Goal: Obtain resource: Obtain resource

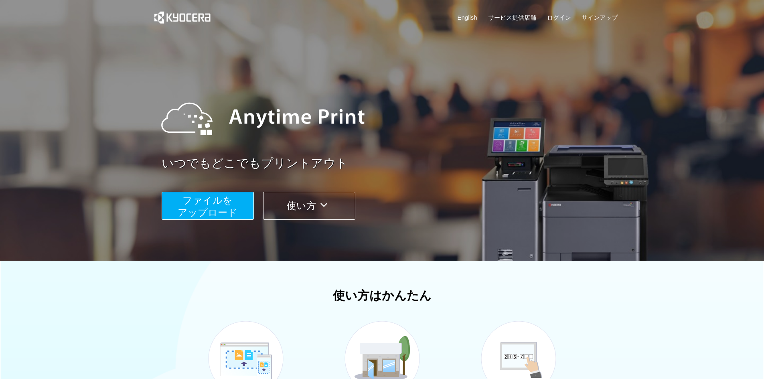
click at [250, 211] on button "ファイルを ​​アップロード" at bounding box center [208, 206] width 92 height 28
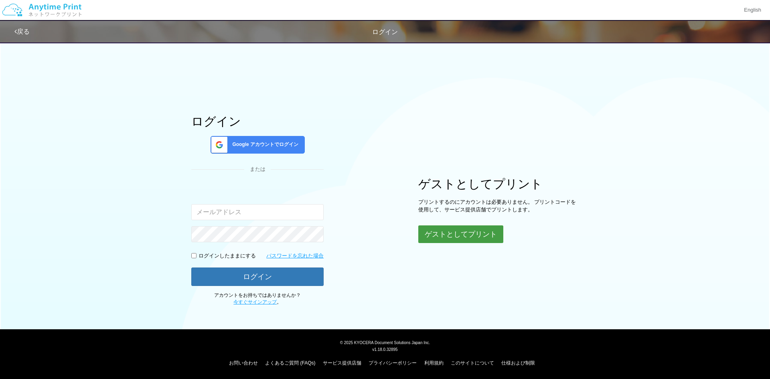
click at [425, 229] on button "ゲストとしてプリント" at bounding box center [460, 234] width 85 height 18
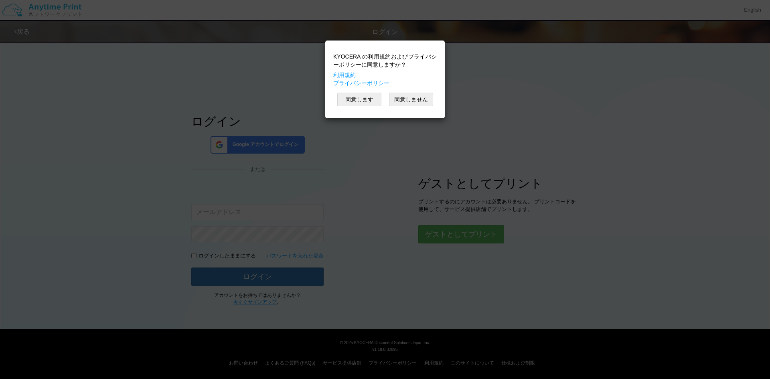
click at [373, 107] on div "KYOCERA の利用規約およびプライバシーポリシーに同意しますか？ 利用規約 プライバシーポリシー 同意します 同意しません" at bounding box center [384, 80] width 111 height 70
click at [370, 101] on button "同意します" at bounding box center [359, 100] width 44 height 14
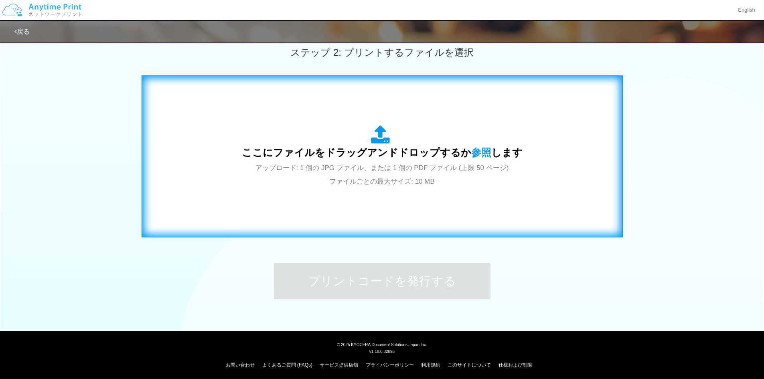
scroll to position [231, 0]
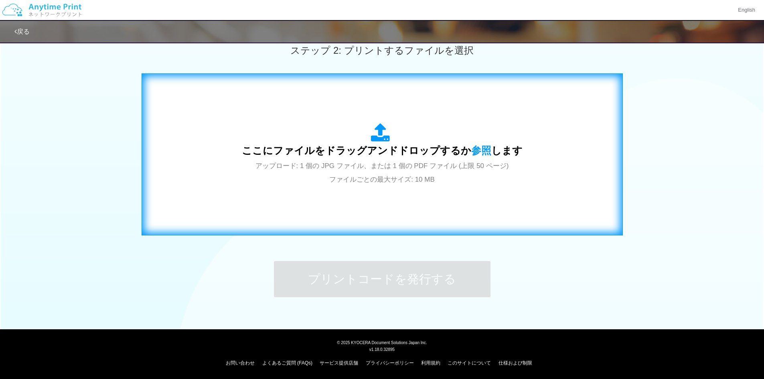
click at [453, 156] on span "ここにファイルをドラッグアンドドロップするか 参照 します" at bounding box center [382, 150] width 281 height 11
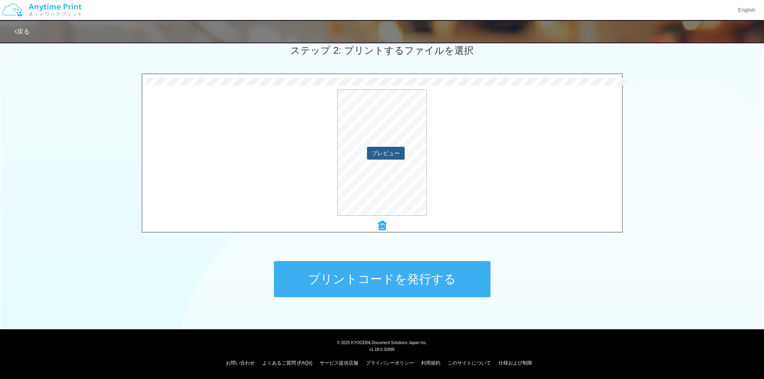
click at [389, 158] on button "プレビュー" at bounding box center [386, 153] width 38 height 13
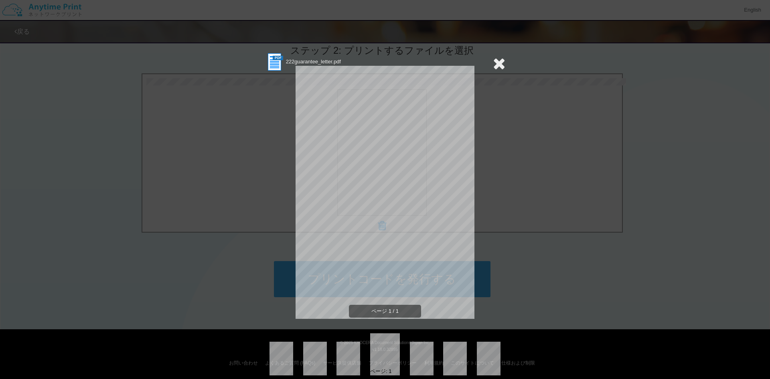
click at [493, 65] on icon at bounding box center [499, 63] width 12 height 16
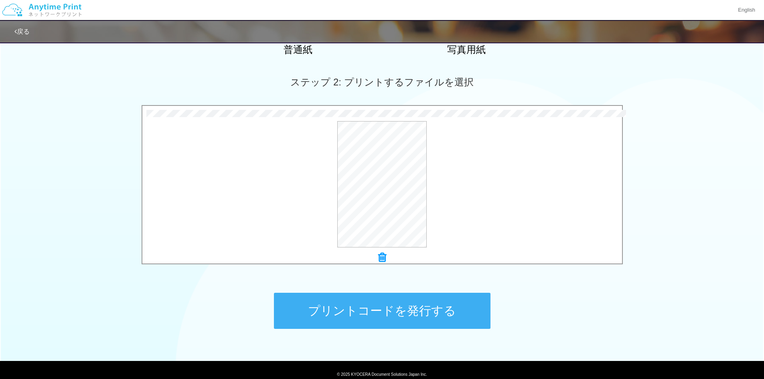
scroll to position [200, 0]
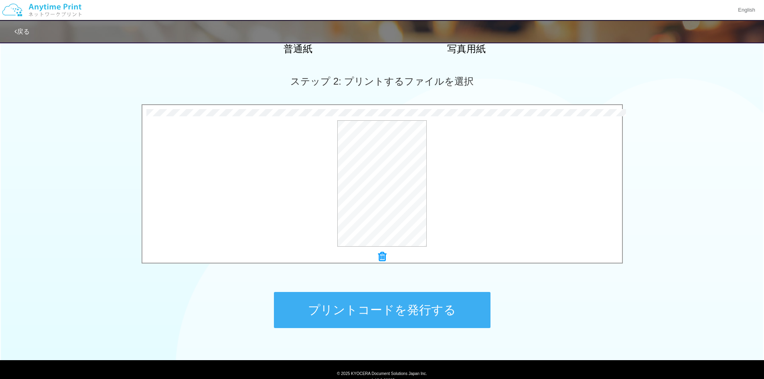
click at [385, 257] on icon at bounding box center [382, 256] width 8 height 10
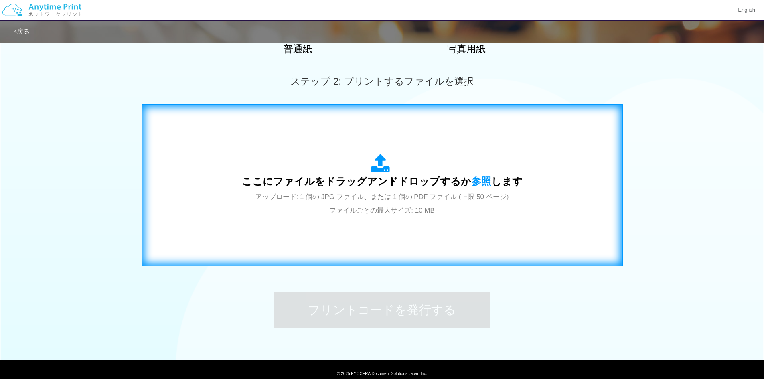
click at [425, 211] on span "アップロード: 1 個の JPG ファイル、または 1 個の PDF ファイル (上限 50 ページ) ファイルごとの最大サイズ: 10 MB" at bounding box center [381, 203] width 253 height 21
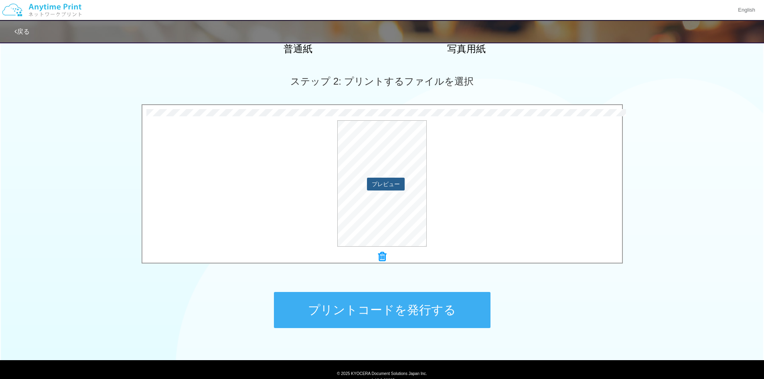
click at [391, 182] on button "プレビュー" at bounding box center [386, 184] width 38 height 13
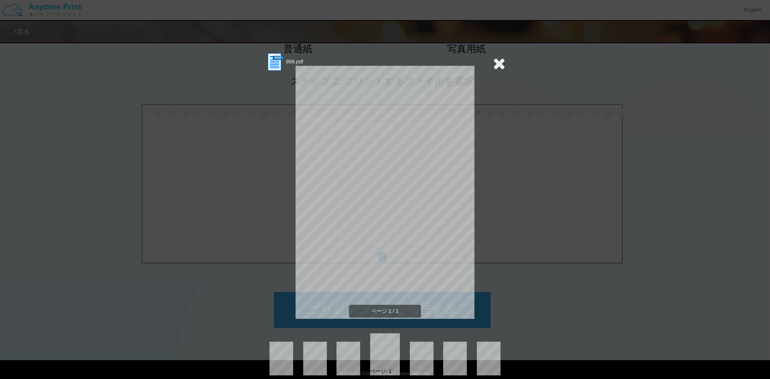
click at [553, 266] on div "999.pdf ページ 1 / 1 ページ: 1" at bounding box center [385, 189] width 770 height 379
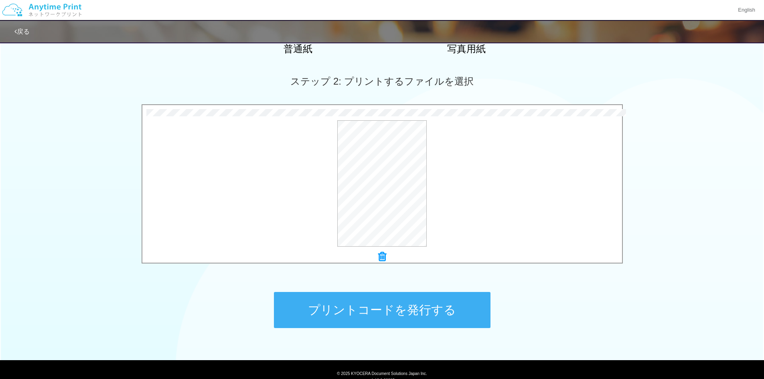
click at [476, 293] on button "プリントコードを発行する" at bounding box center [382, 310] width 217 height 36
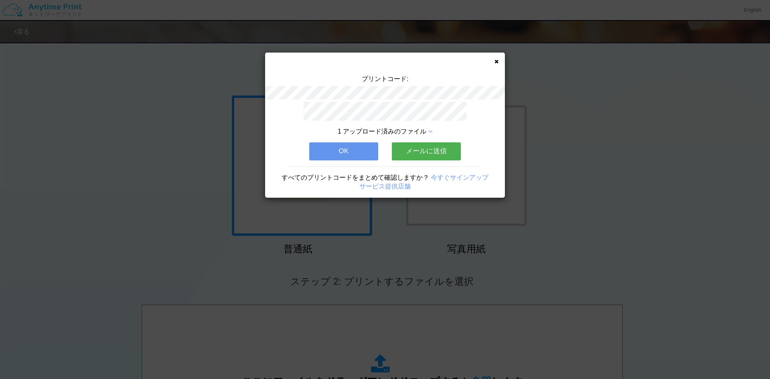
click at [435, 156] on button "メールに送信" at bounding box center [426, 151] width 69 height 18
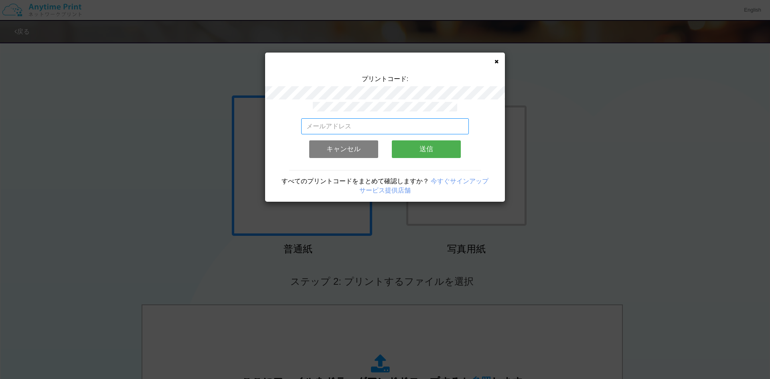
click at [409, 124] on input "email" at bounding box center [385, 126] width 168 height 16
type input "[EMAIL_ADDRESS][DOMAIN_NAME]"
click at [421, 144] on button "送信" at bounding box center [426, 149] width 69 height 18
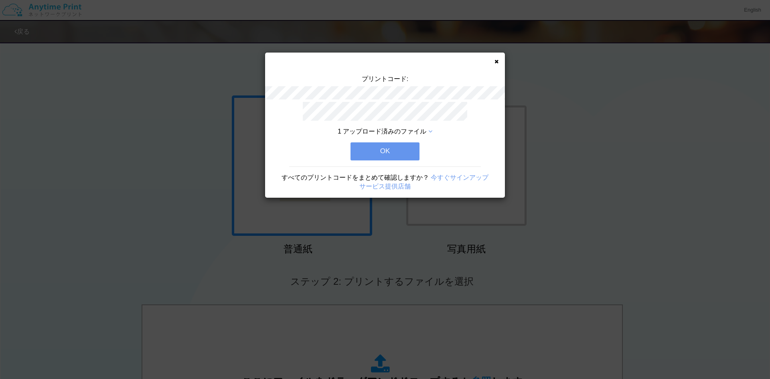
click at [397, 145] on button "OK" at bounding box center [384, 151] width 69 height 18
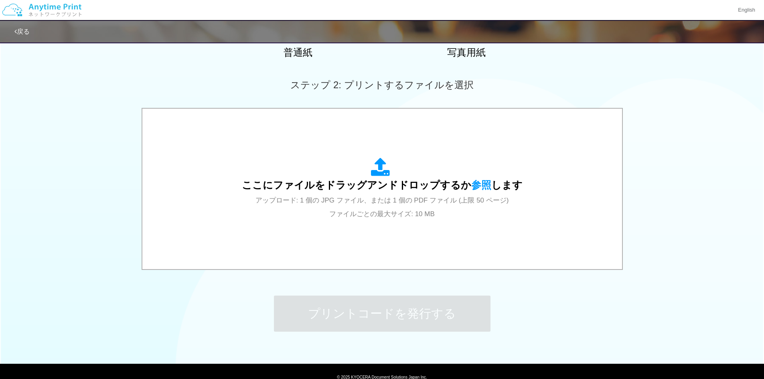
scroll to position [196, 0]
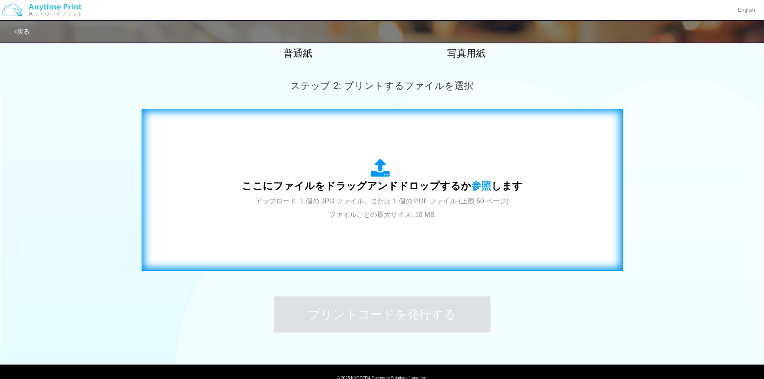
click at [429, 185] on span "ここにファイルをドラッグアンドドロップするか 参照 します" at bounding box center [382, 185] width 281 height 11
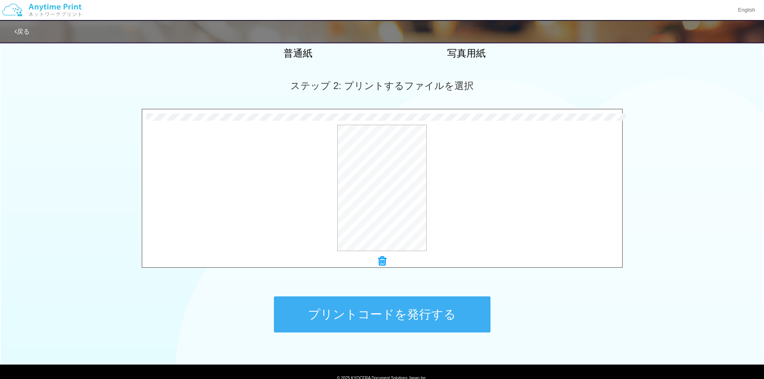
click at [384, 309] on button "プリントコードを発行する" at bounding box center [382, 314] width 217 height 36
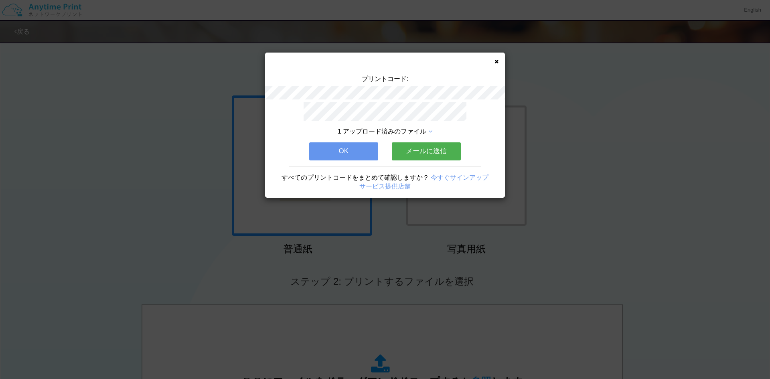
click at [423, 156] on button "メールに送信" at bounding box center [426, 151] width 69 height 18
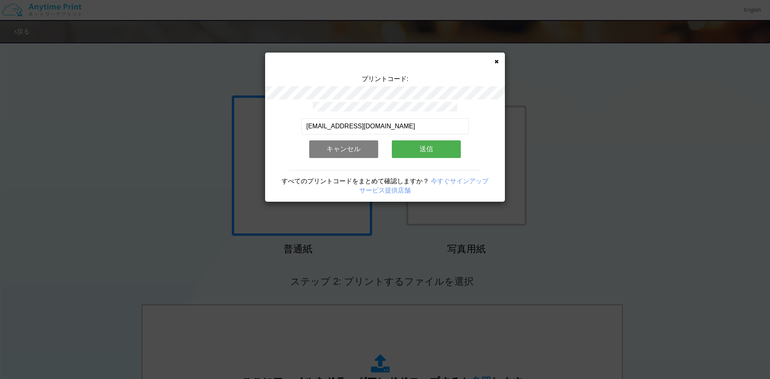
click at [428, 151] on button "送信" at bounding box center [426, 149] width 69 height 18
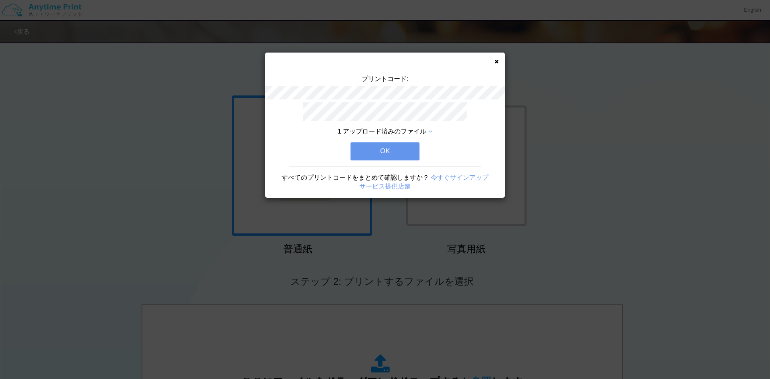
click at [392, 150] on button "OK" at bounding box center [384, 151] width 69 height 18
